Goal: Information Seeking & Learning: Learn about a topic

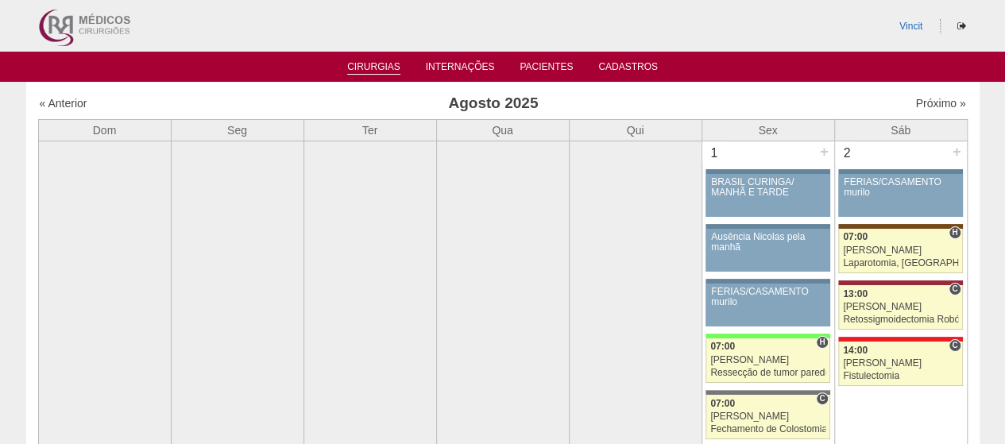
click at [369, 65] on link "Cirurgias" at bounding box center [373, 68] width 53 height 14
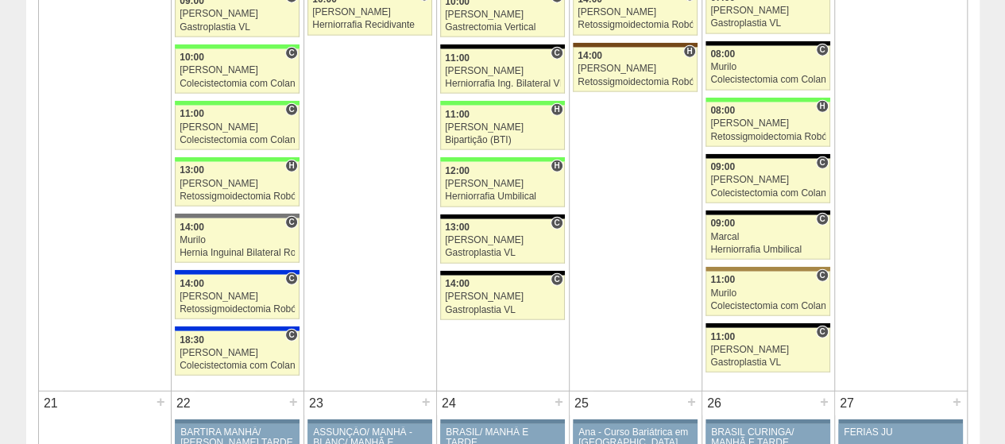
scroll to position [1977, 0]
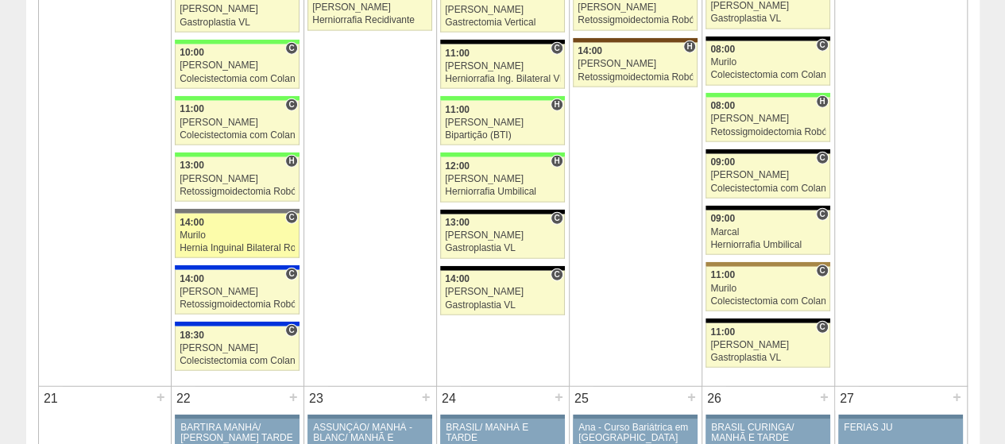
click at [203, 217] on span "14:00" at bounding box center [192, 222] width 25 height 11
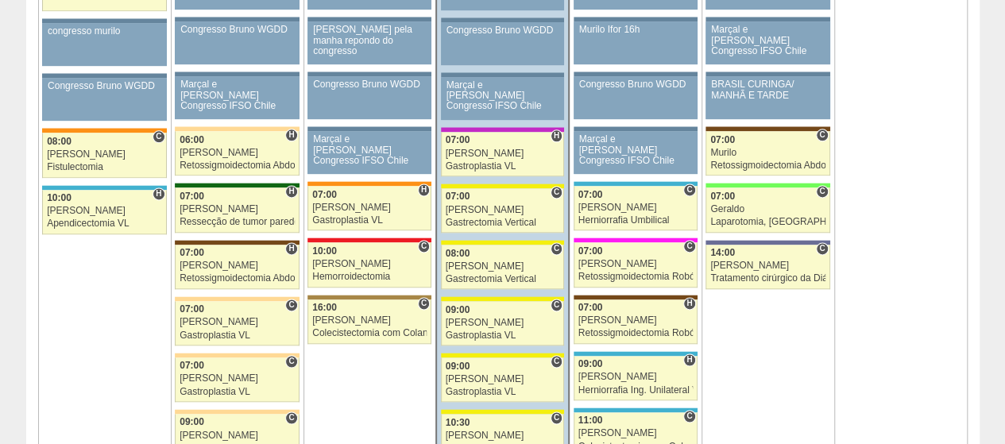
scroll to position [944, 0]
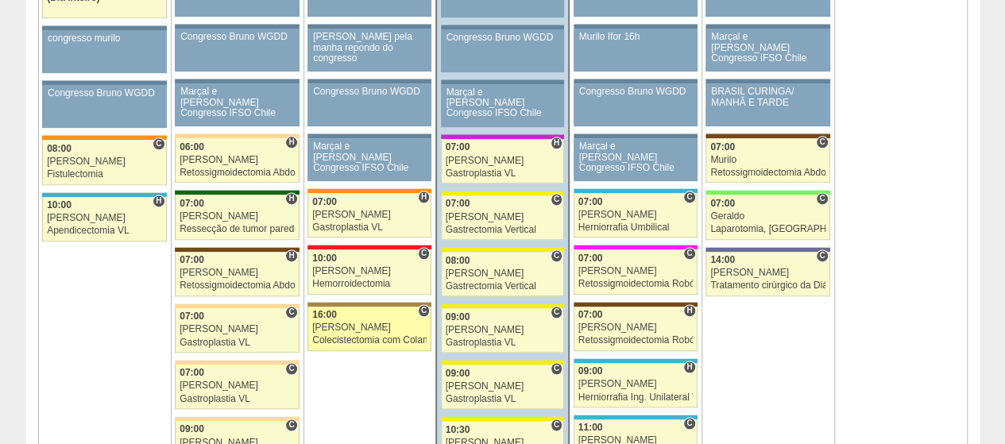
click at [365, 325] on div "[PERSON_NAME]" at bounding box center [369, 327] width 114 height 10
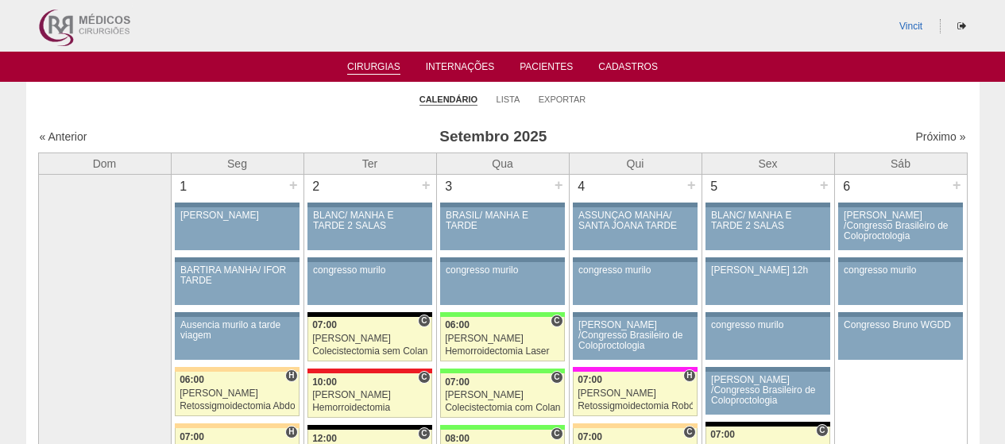
scroll to position [1509, 0]
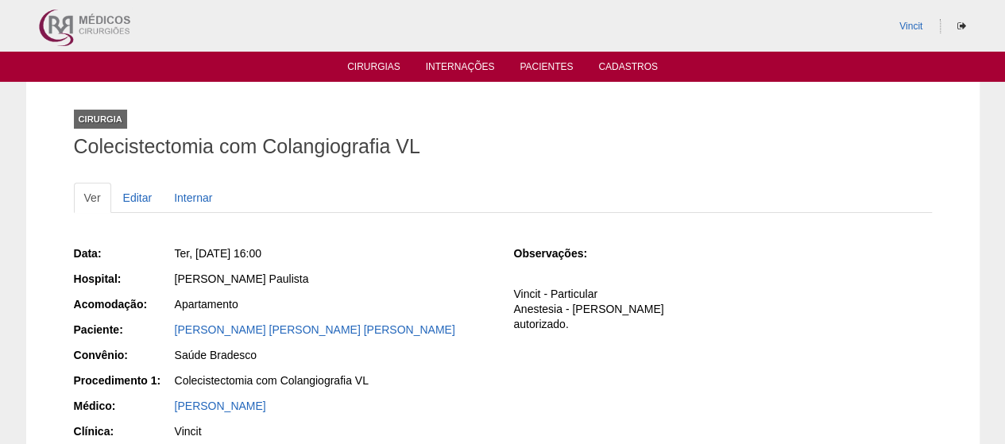
click at [376, 339] on div "[PERSON_NAME]" at bounding box center [332, 332] width 318 height 20
click at [376, 330] on link "[PERSON_NAME]" at bounding box center [315, 329] width 280 height 13
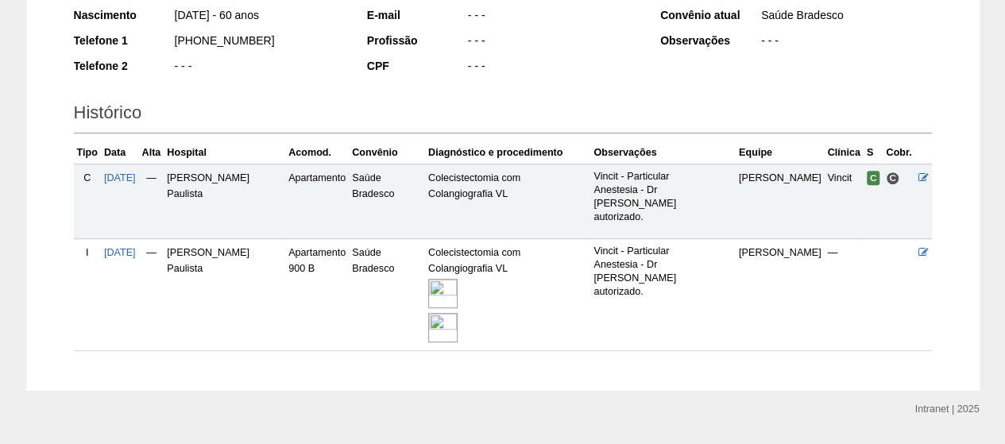
scroll to position [319, 0]
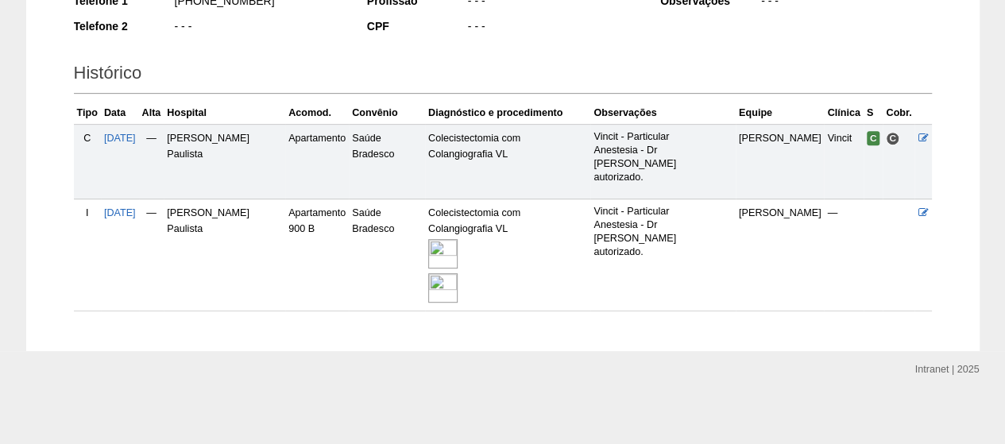
click at [448, 244] on img at bounding box center [442, 253] width 29 height 29
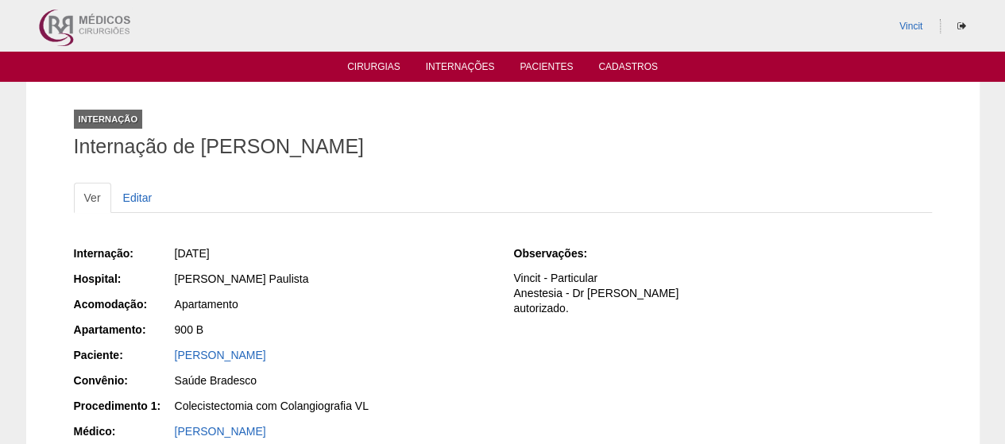
click at [340, 361] on div "[PERSON_NAME]" at bounding box center [333, 355] width 317 height 16
click at [266, 350] on link "[PERSON_NAME]" at bounding box center [220, 355] width 91 height 13
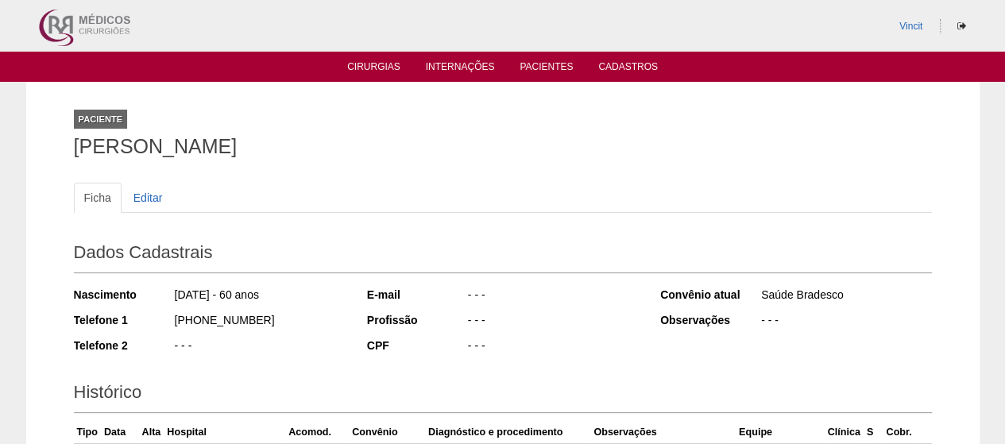
drag, startPoint x: 485, startPoint y: 144, endPoint x: 0, endPoint y: 149, distance: 485.3
click at [0, 149] on div "Paciente LUIZ ANTONIO CABRAL MATTIONI MARIO Ficha Editar Dados Cadastrais Nasci…" at bounding box center [502, 376] width 1005 height 589
copy h1 "[PERSON_NAME]"
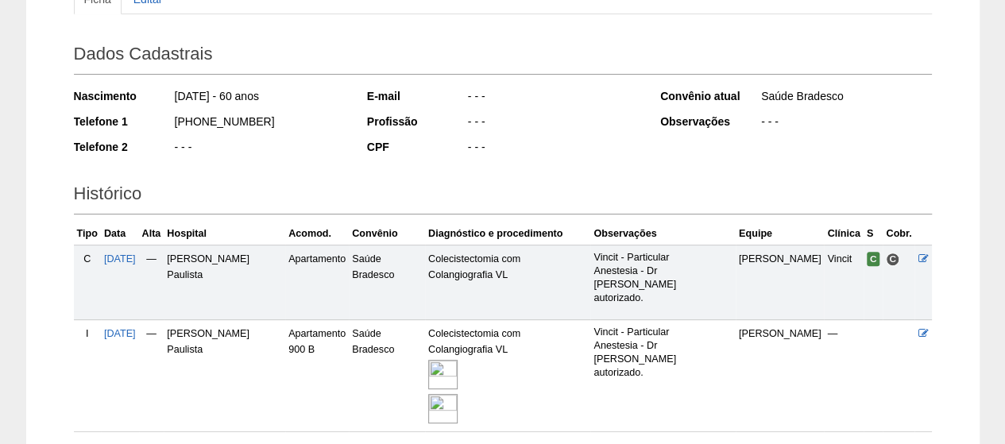
scroll to position [319, 0]
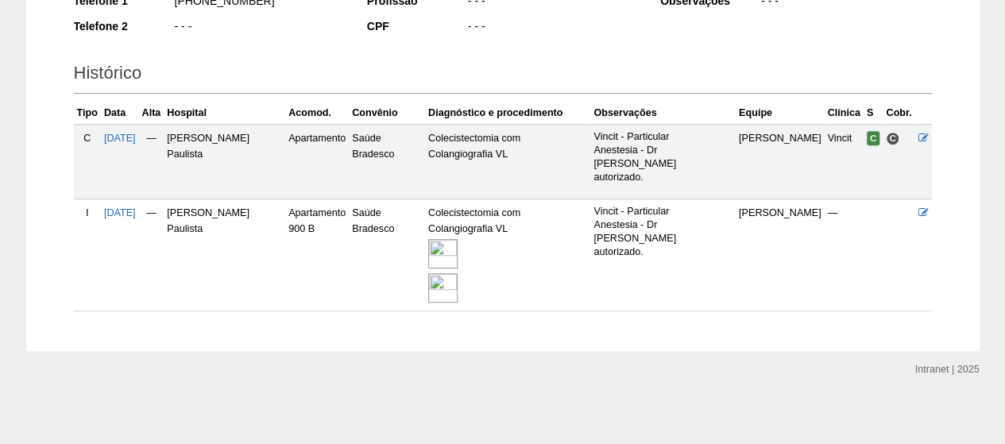
click at [442, 248] on img at bounding box center [442, 253] width 29 height 29
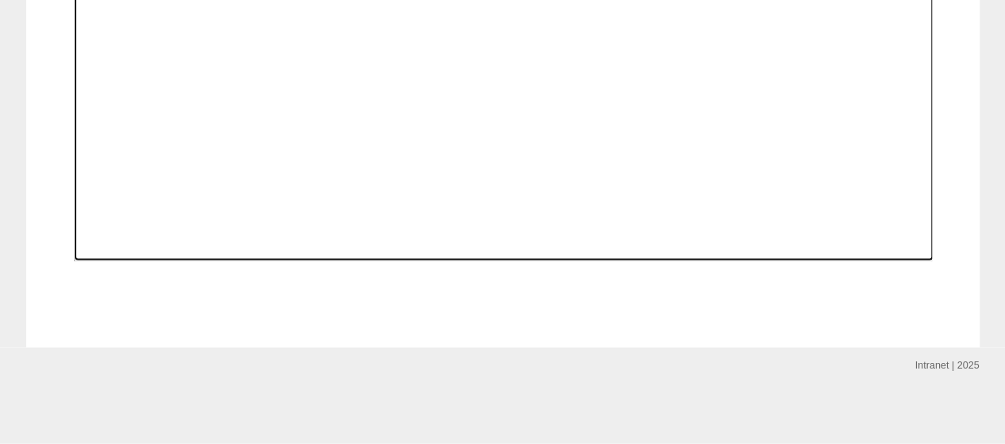
scroll to position [1589, 0]
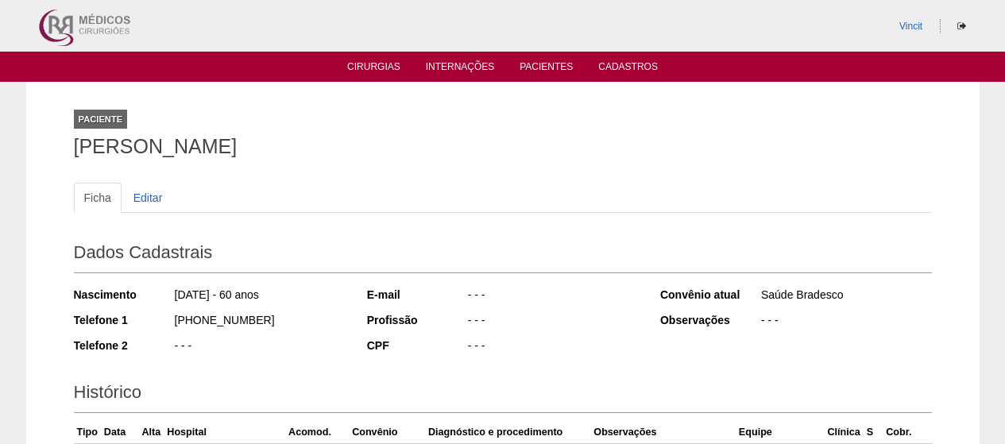
scroll to position [318, 0]
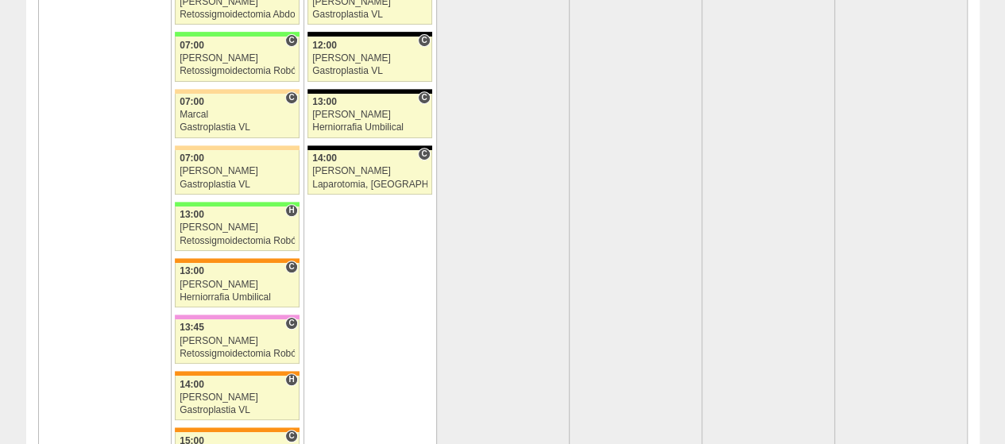
scroll to position [3398, 0]
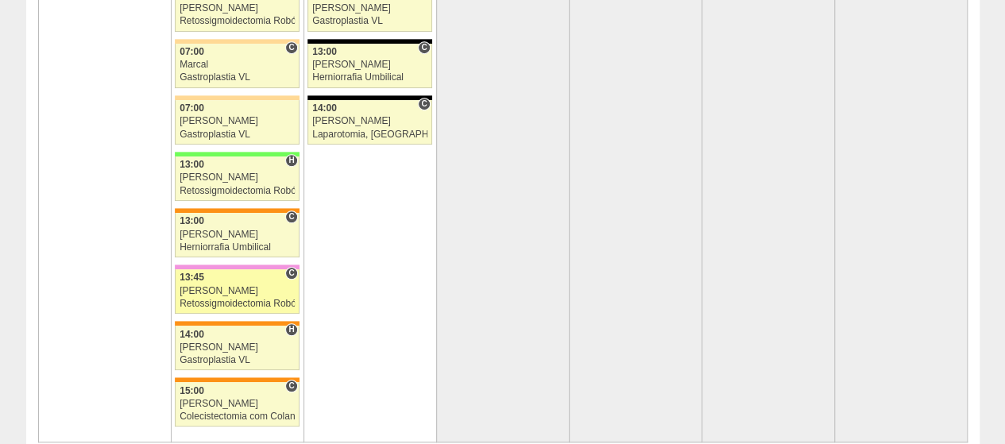
click at [229, 272] on div "13:45" at bounding box center [237, 277] width 115 height 10
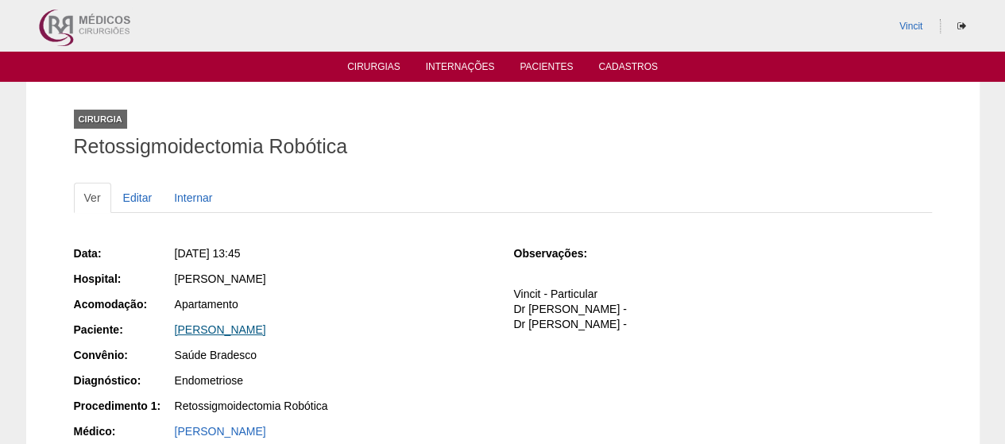
click at [266, 323] on link "LUCIANA APARECIDA OLIVEIRA GUERRA" at bounding box center [220, 329] width 91 height 13
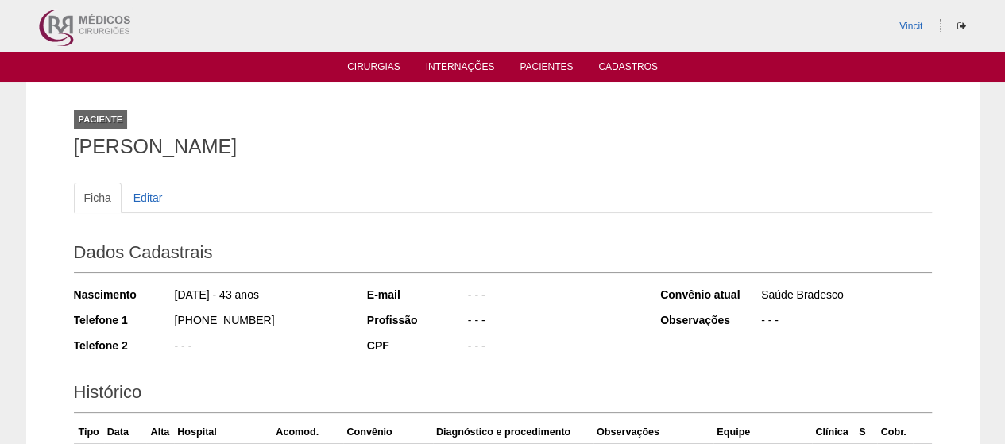
drag, startPoint x: 511, startPoint y: 149, endPoint x: 54, endPoint y: 146, distance: 457.5
click at [54, 146] on div "Paciente [PERSON_NAME] Ficha Editar Dados Cadastrais Nascimento [DATE] - 43 ano…" at bounding box center [502, 313] width 953 height 463
copy h1 "[PERSON_NAME]"
click at [380, 80] on ul "Cirurgias Internações Pacientes Cadastros" at bounding box center [502, 67] width 1005 height 30
click at [379, 64] on link "Cirurgias" at bounding box center [373, 68] width 53 height 14
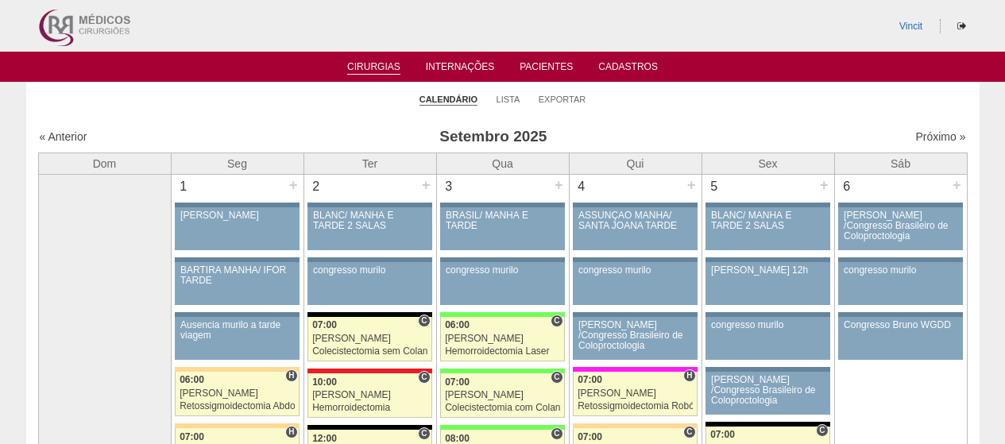
scroll to position [1509, 0]
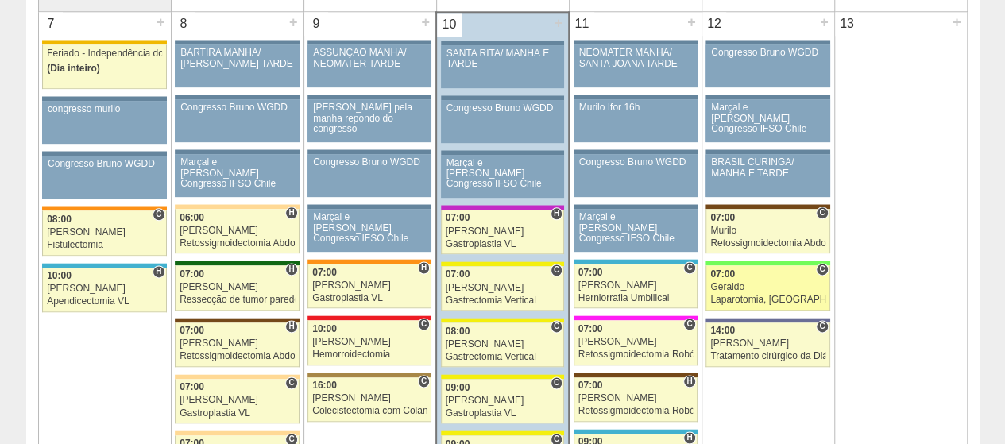
scroll to position [953, 0]
